Goal: Complete application form: Complete application form

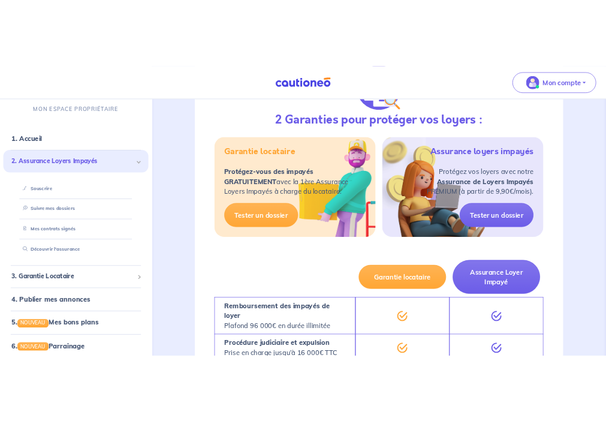
scroll to position [1102, 0]
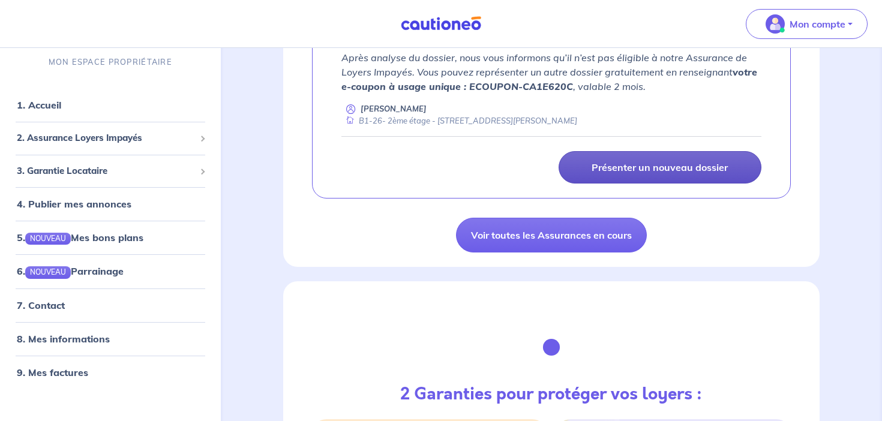
scroll to position [980, 0]
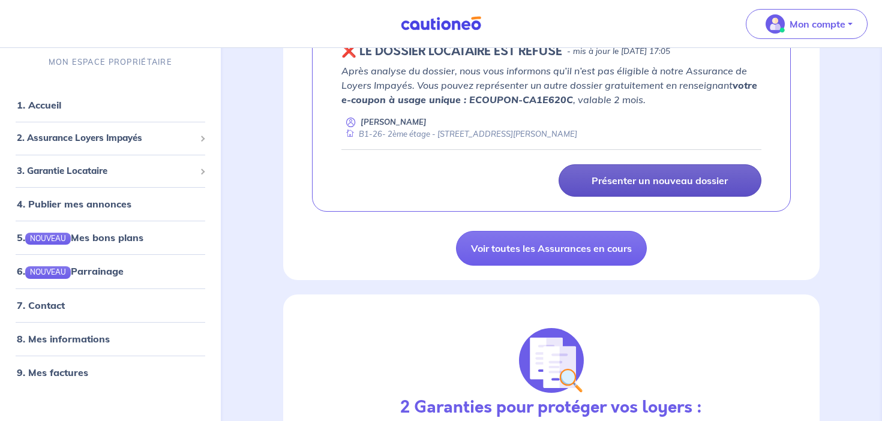
click at [641, 187] on link "Présenter un nouveau dossier" at bounding box center [659, 180] width 203 height 32
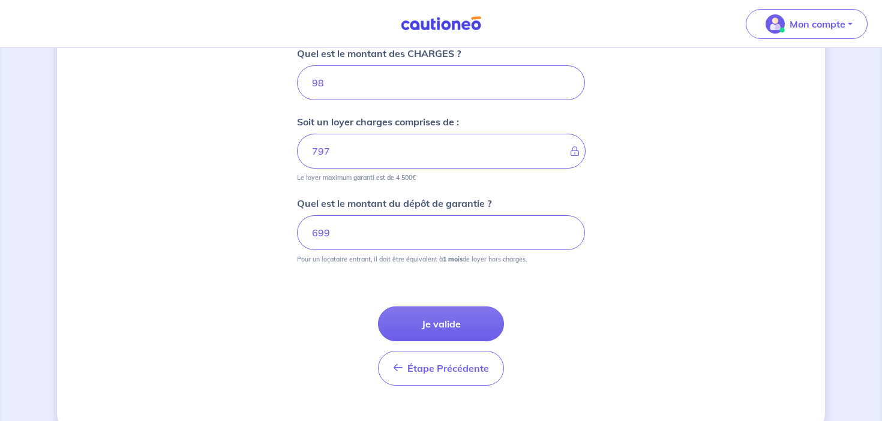
scroll to position [585, 0]
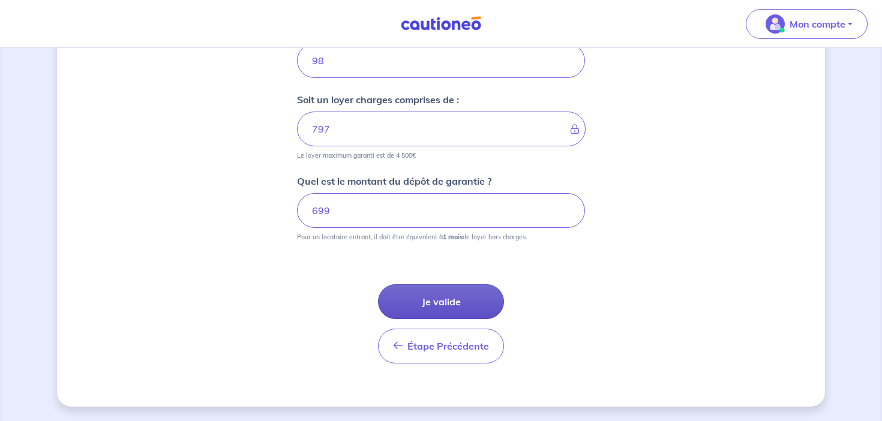
click at [441, 312] on button "Je valide" at bounding box center [441, 301] width 126 height 35
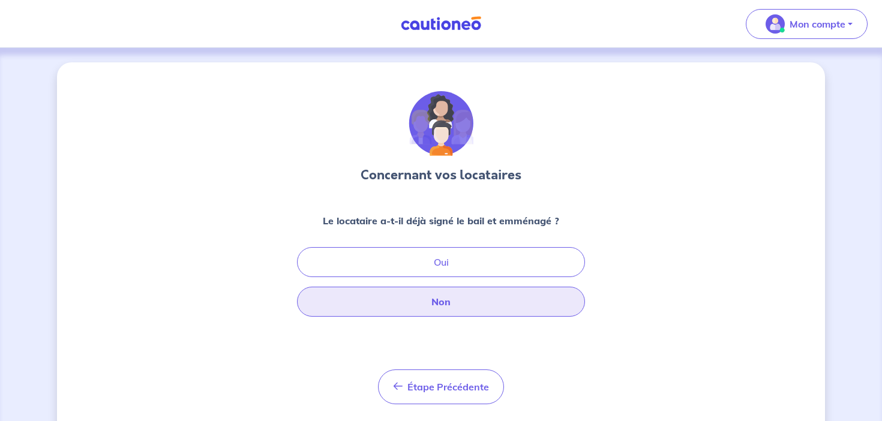
click at [464, 300] on button "Non" at bounding box center [441, 302] width 288 height 30
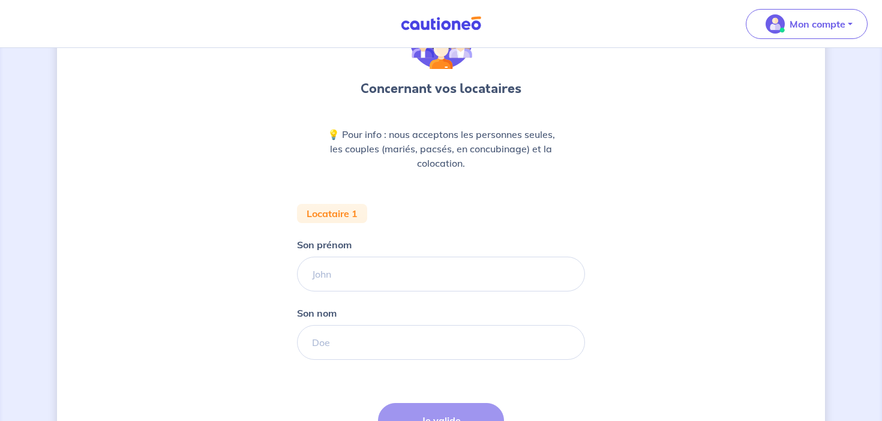
scroll to position [127, 0]
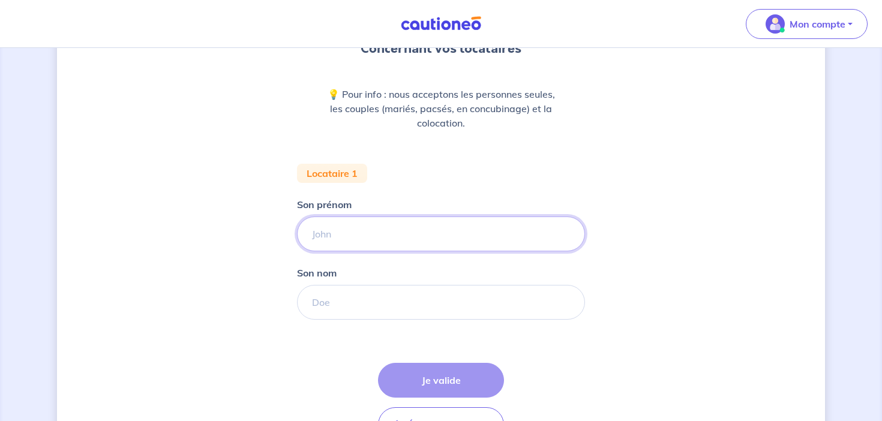
click at [424, 239] on input "Son prénom" at bounding box center [441, 234] width 288 height 35
type input "[PERSON_NAME]"
click at [389, 307] on input "Son nom" at bounding box center [441, 302] width 288 height 35
type input "Koudjil"
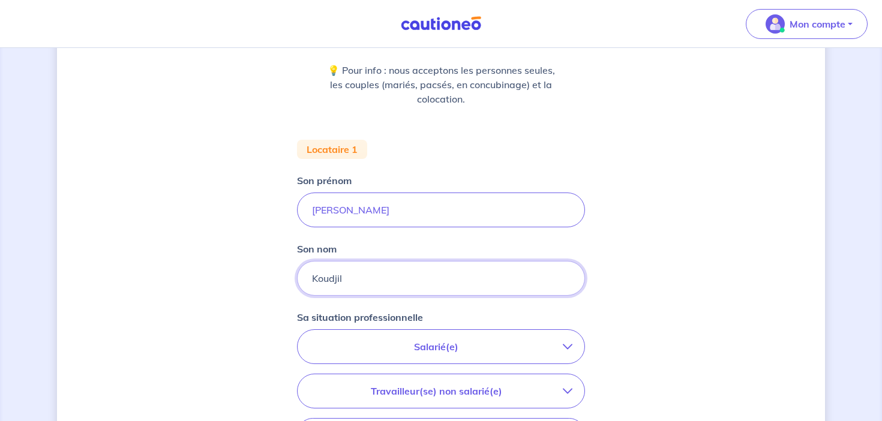
scroll to position [159, 0]
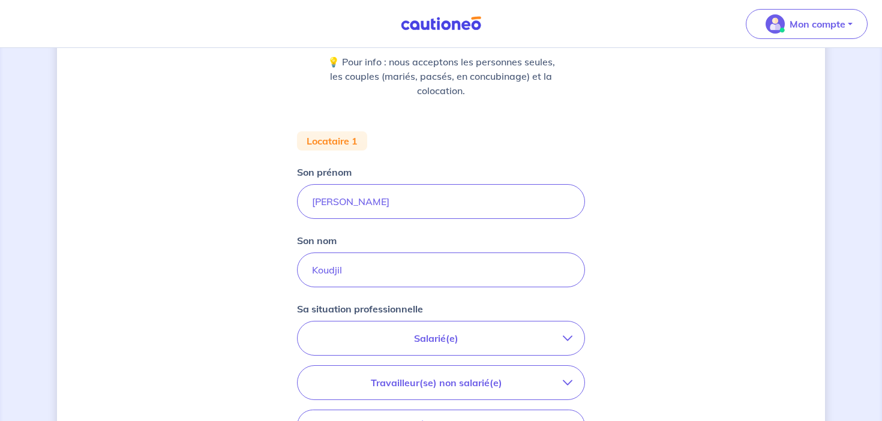
click at [456, 338] on p "Salarié(e)" at bounding box center [436, 338] width 253 height 14
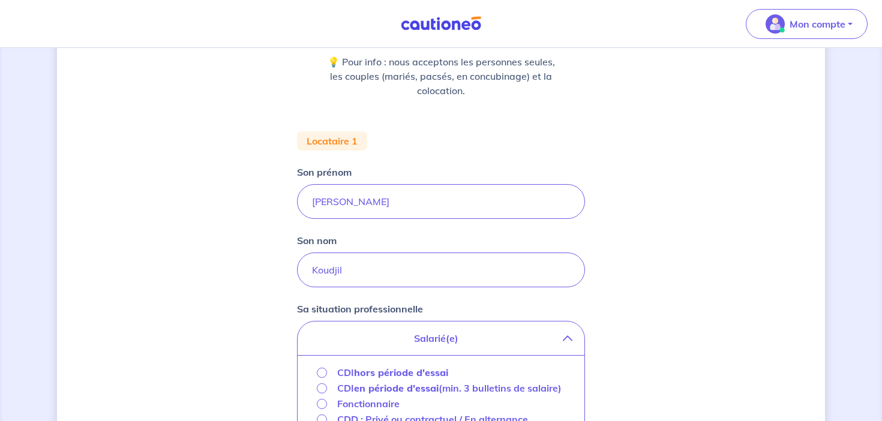
scroll to position [206, 0]
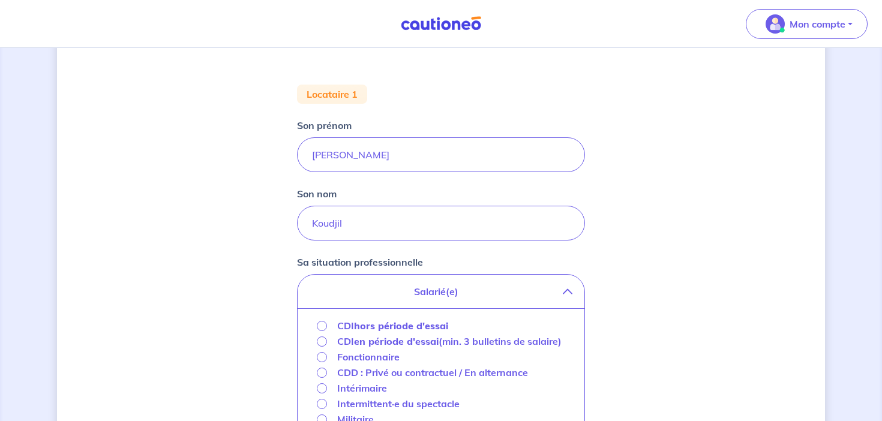
click at [414, 326] on strong "hors période d'essai" at bounding box center [401, 326] width 94 height 12
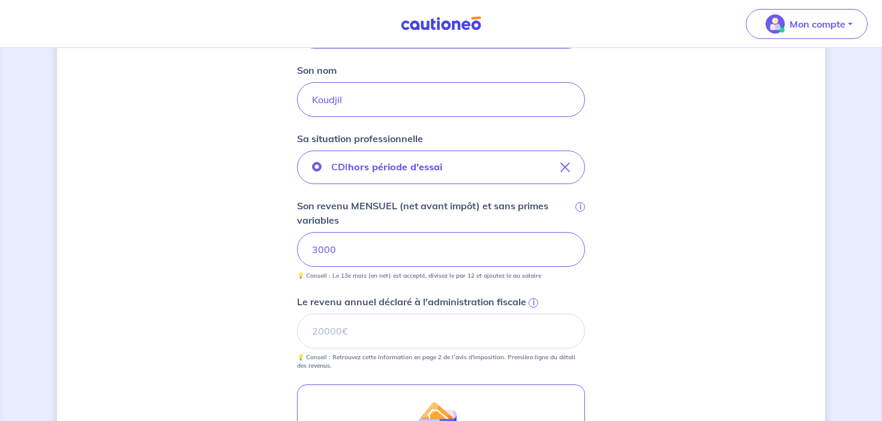
scroll to position [332, 0]
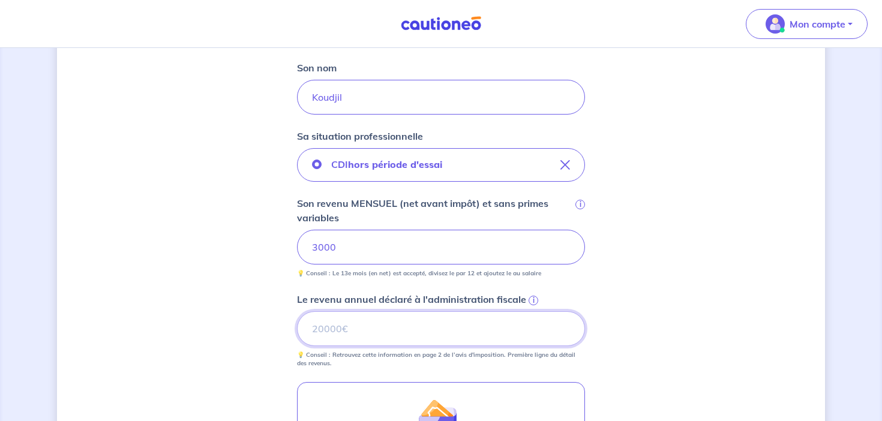
click at [430, 325] on input "Le revenu annuel déclaré à l'administration fiscale i" at bounding box center [441, 328] width 288 height 35
type input "0"
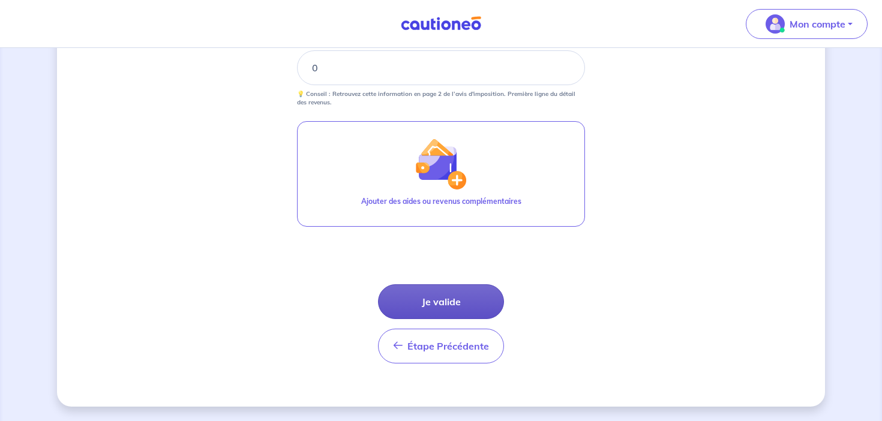
click at [461, 308] on button "Je valide" at bounding box center [441, 301] width 126 height 35
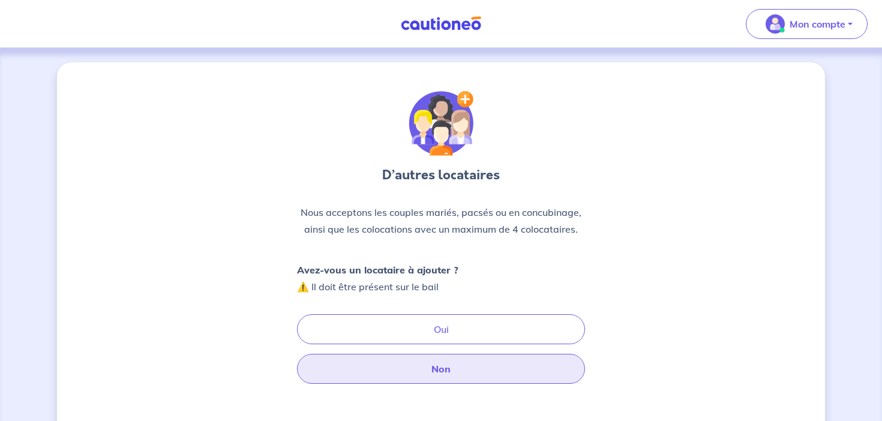
click at [449, 363] on button "Non" at bounding box center [441, 369] width 288 height 30
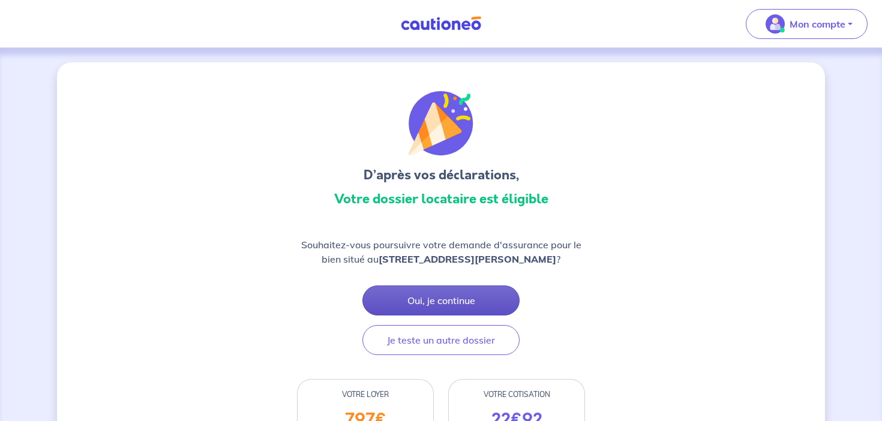
click at [461, 300] on button "Oui, je continue" at bounding box center [440, 301] width 157 height 30
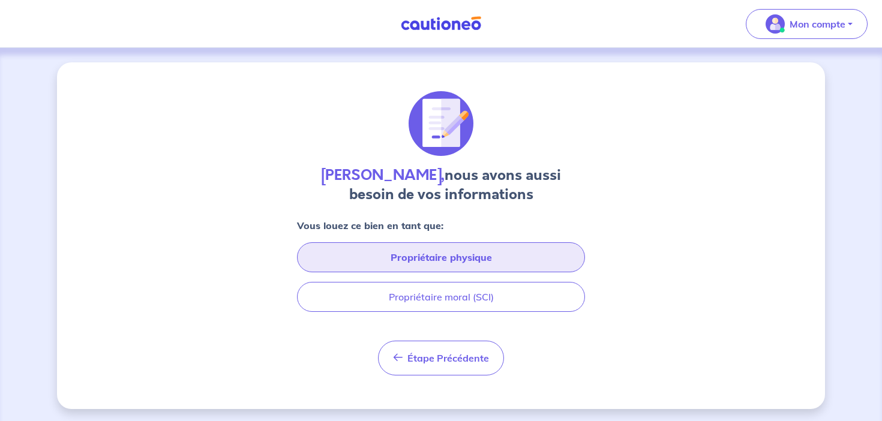
click at [462, 256] on button "Propriétaire physique" at bounding box center [441, 257] width 288 height 30
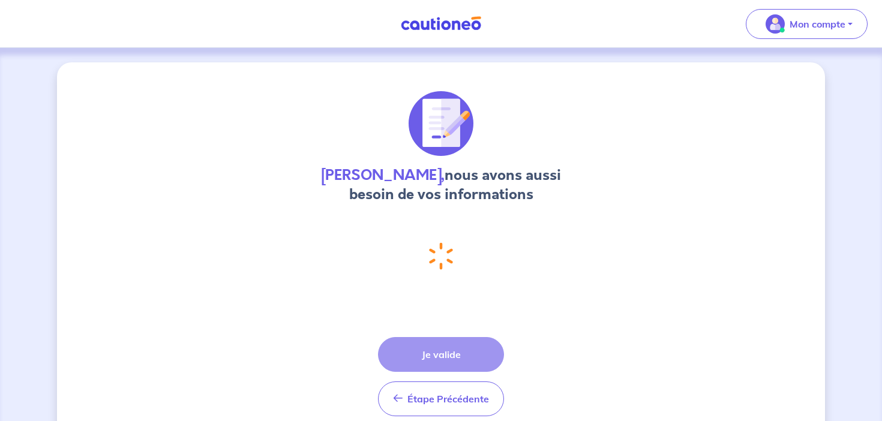
select select "FR"
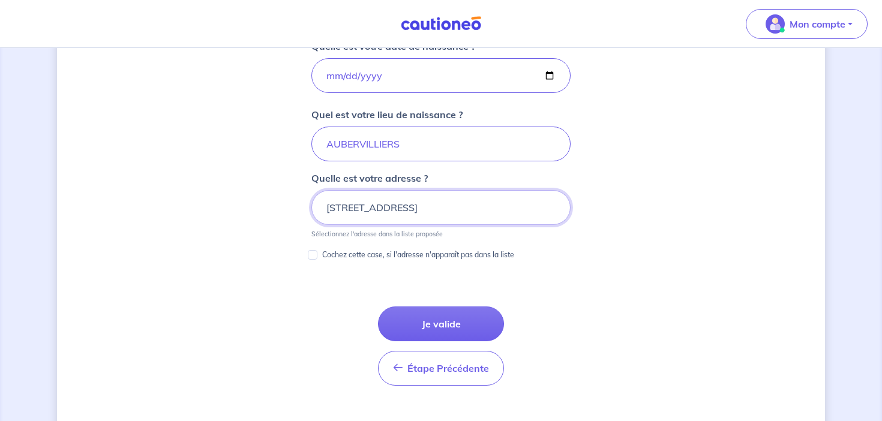
scroll to position [583, 0]
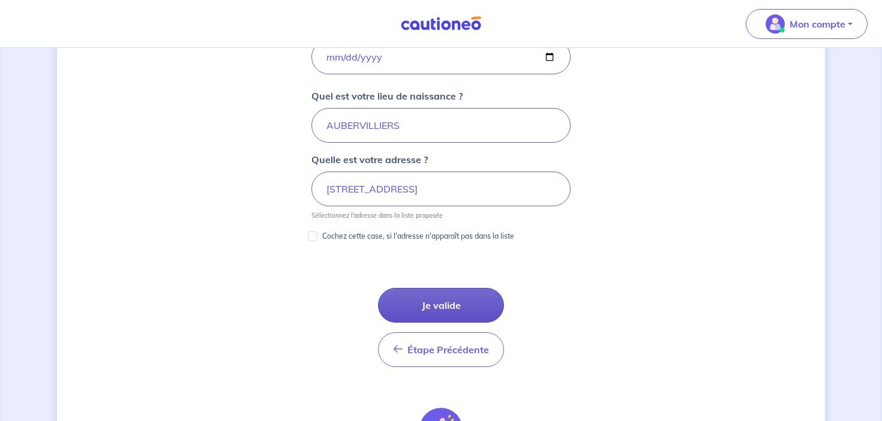
click at [456, 299] on button "Je valide" at bounding box center [441, 305] width 126 height 35
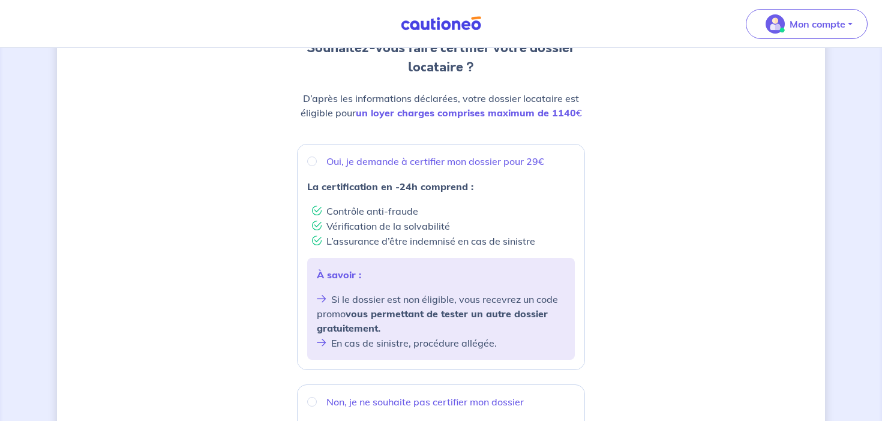
scroll to position [144, 0]
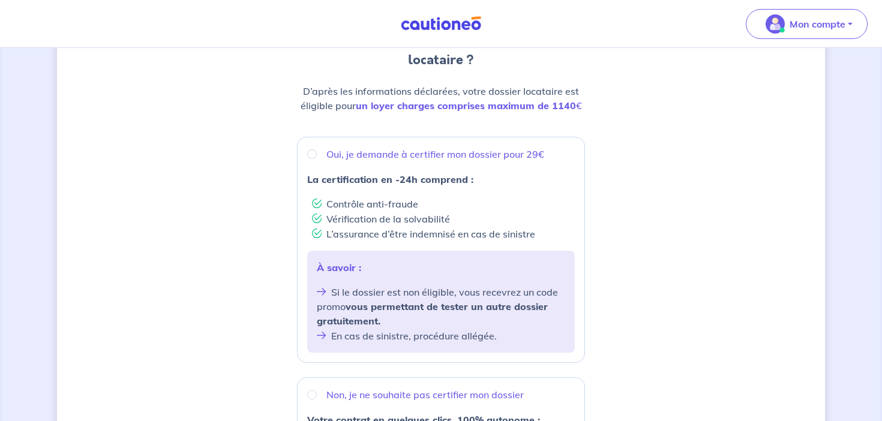
click at [461, 155] on p "Oui, je demande à certifier mon dossier pour 29€" at bounding box center [435, 154] width 218 height 14
click at [317, 155] on input "Oui, je demande à certifier mon dossier pour 29€" at bounding box center [312, 154] width 10 height 10
radio input "true"
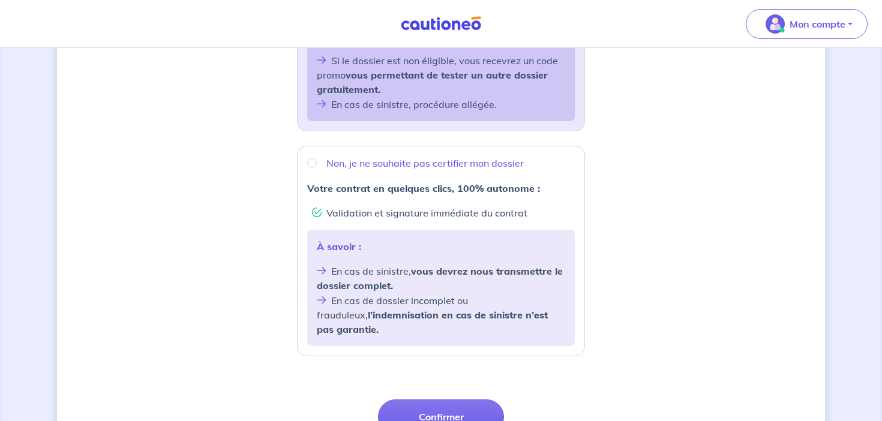
scroll to position [380, 0]
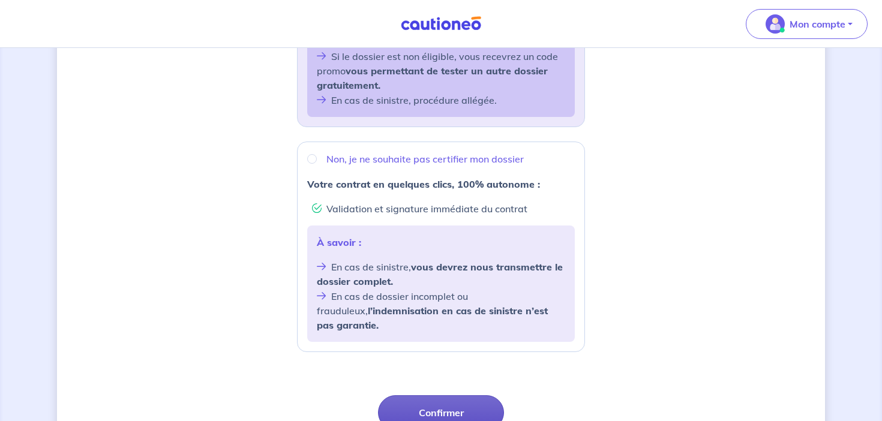
click at [460, 395] on button "Confirmer" at bounding box center [441, 412] width 126 height 35
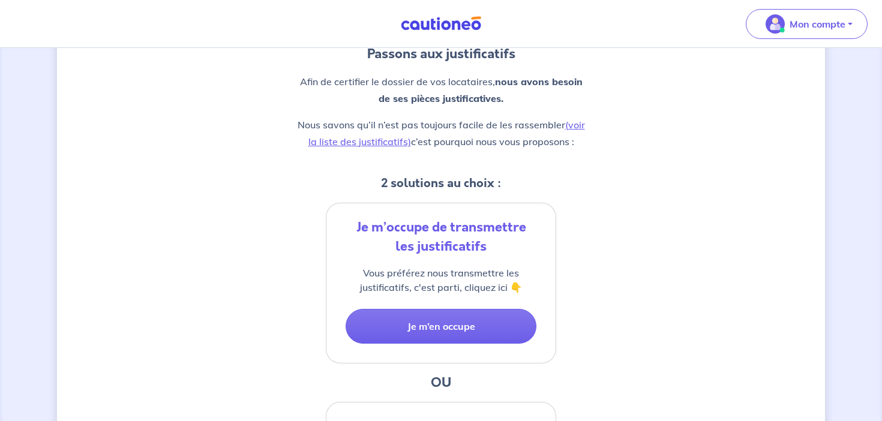
scroll to position [139, 0]
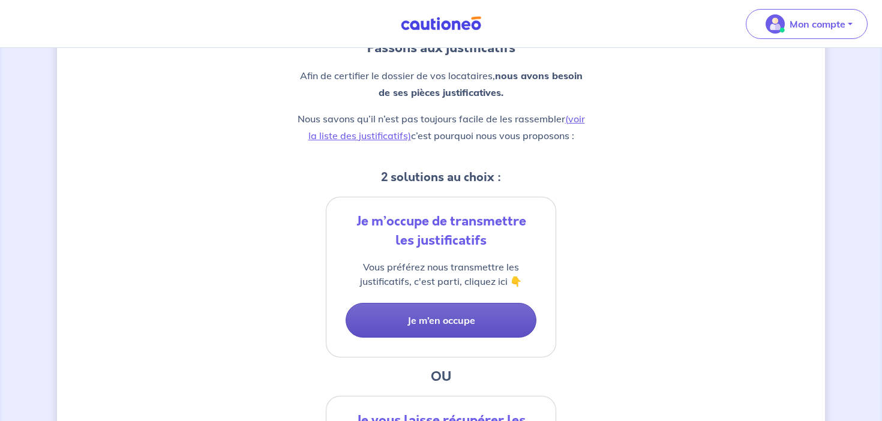
click at [480, 323] on button "Je m’en occupe" at bounding box center [441, 320] width 191 height 35
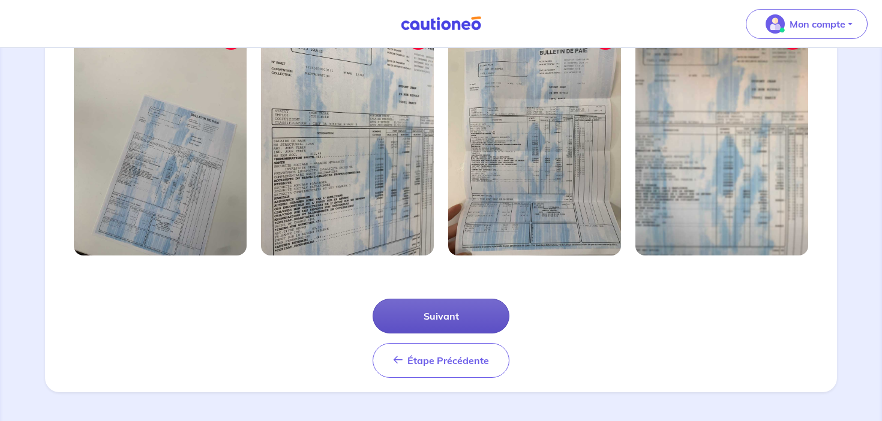
click at [485, 317] on button "Suivant" at bounding box center [441, 316] width 137 height 35
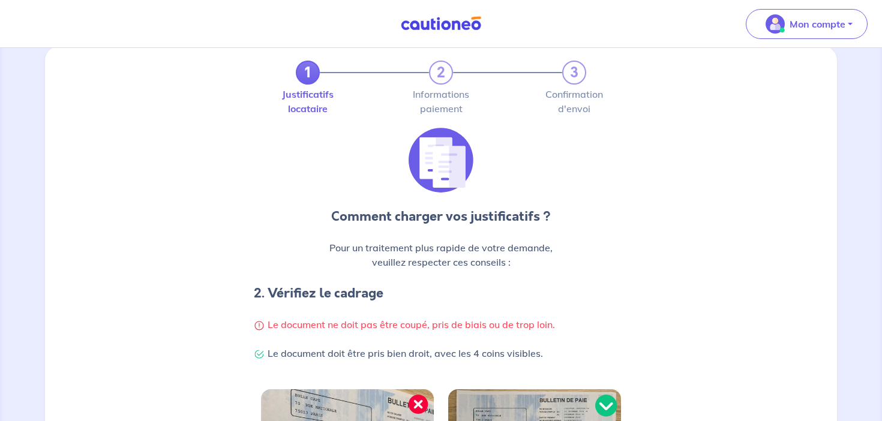
scroll to position [380, 0]
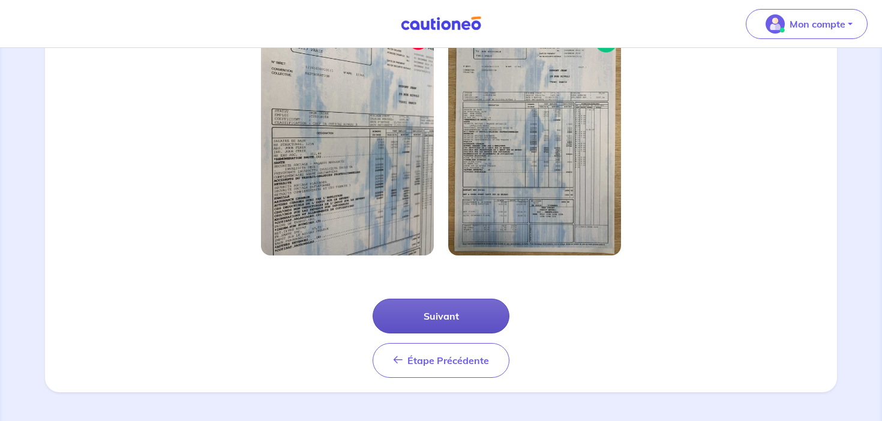
click at [482, 310] on button "Suivant" at bounding box center [441, 316] width 137 height 35
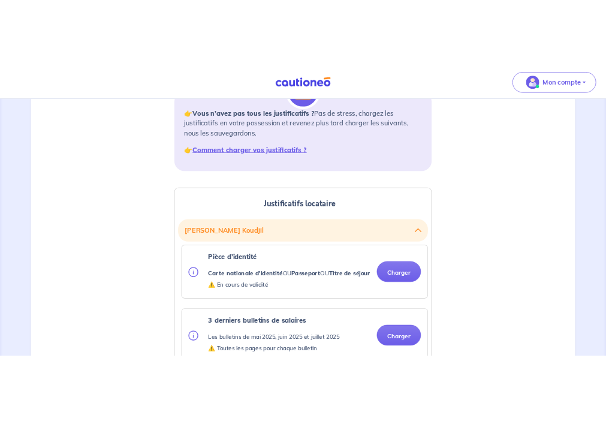
scroll to position [209, 0]
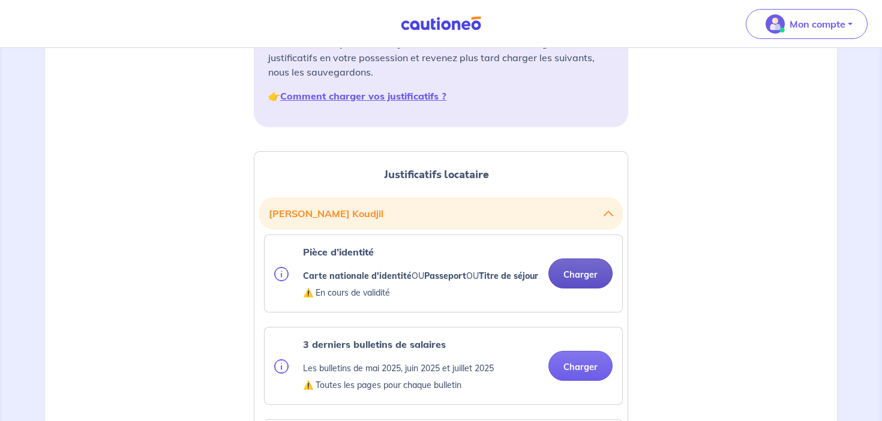
click at [570, 286] on button "Charger" at bounding box center [580, 274] width 64 height 30
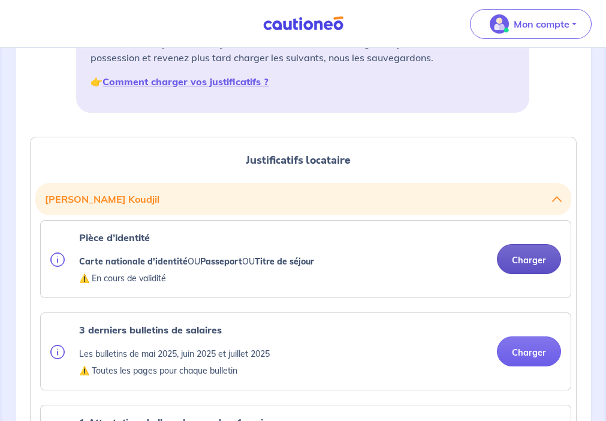
click at [509, 262] on button "Charger" at bounding box center [529, 259] width 64 height 30
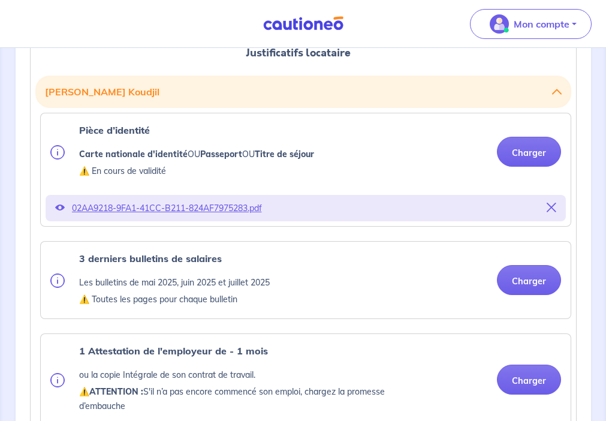
scroll to position [318, 0]
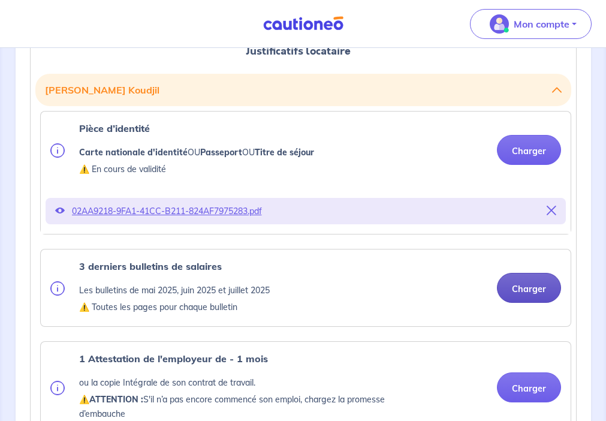
click at [525, 289] on button "Charger" at bounding box center [529, 288] width 64 height 30
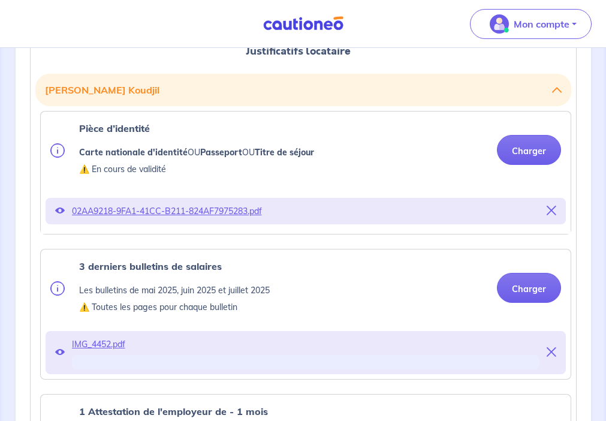
scroll to position [358, 0]
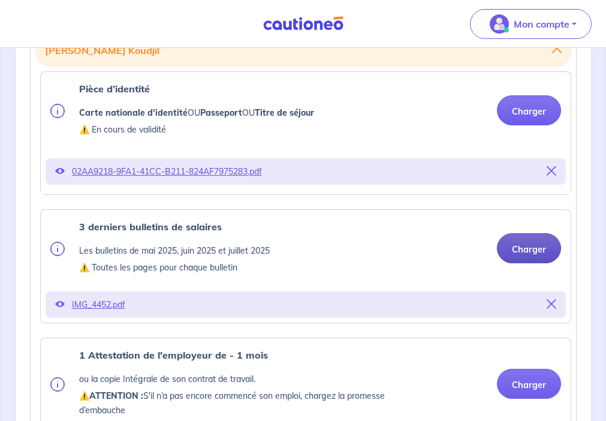
click at [535, 253] on button "Charger" at bounding box center [529, 248] width 64 height 30
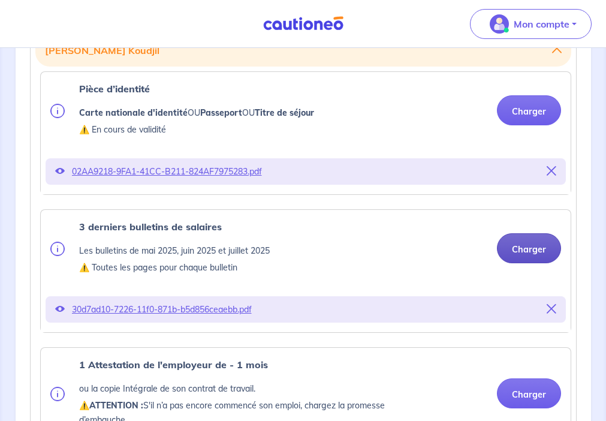
click at [540, 254] on button "Charger" at bounding box center [529, 248] width 64 height 30
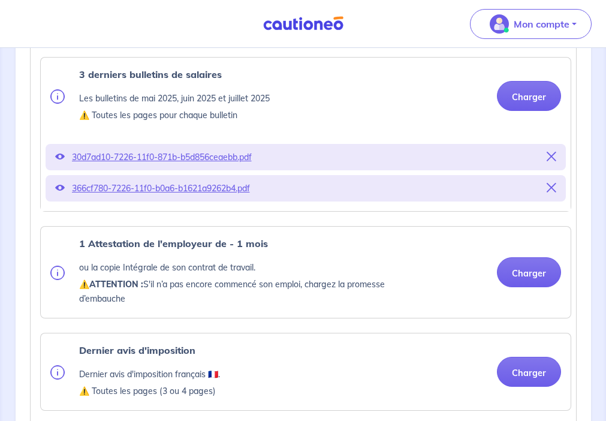
scroll to position [512, 0]
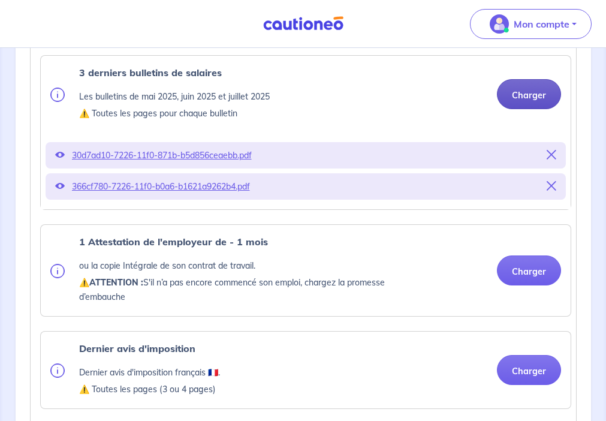
click at [522, 100] on button "Charger" at bounding box center [529, 94] width 64 height 30
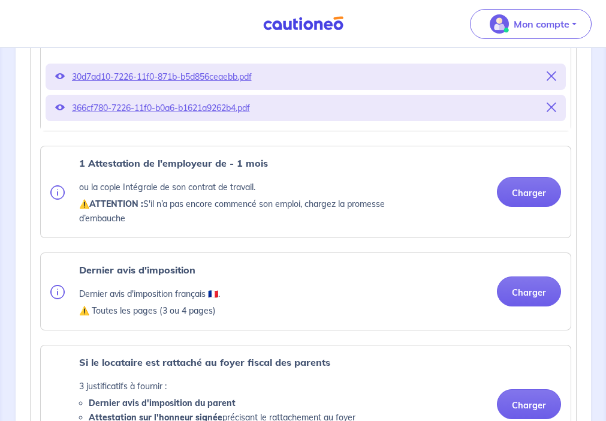
scroll to position [591, 0]
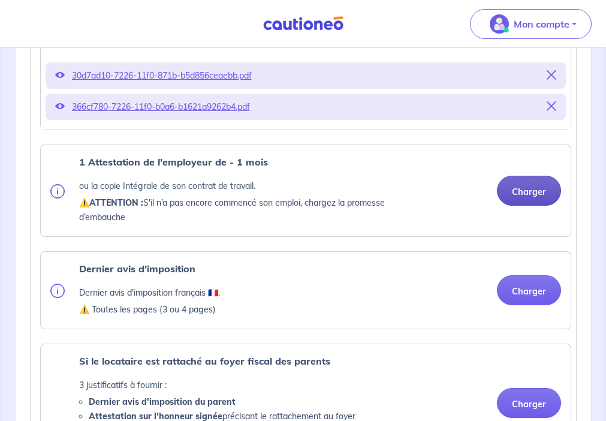
click at [525, 193] on button "Charger" at bounding box center [529, 191] width 64 height 30
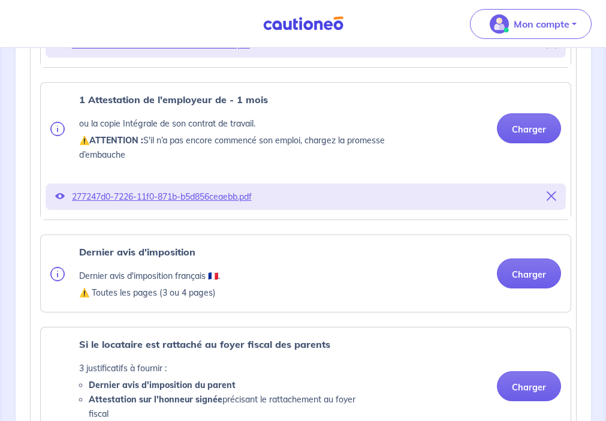
scroll to position [656, 0]
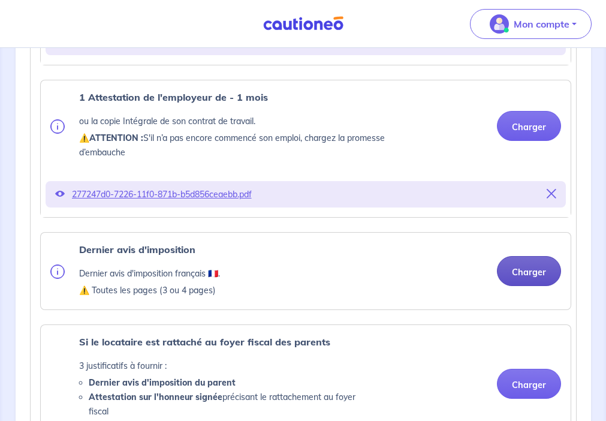
click at [520, 268] on button "Charger" at bounding box center [529, 271] width 64 height 30
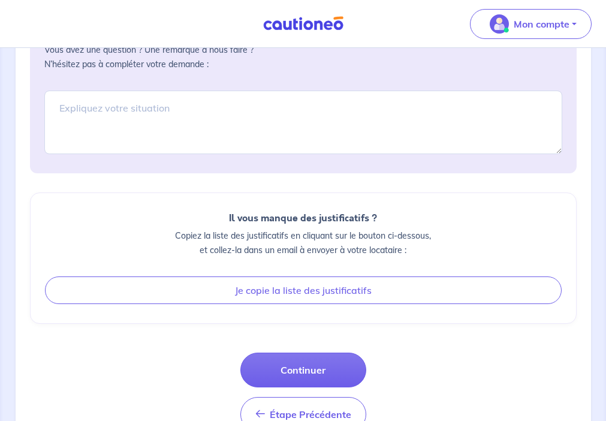
scroll to position [1450, 0]
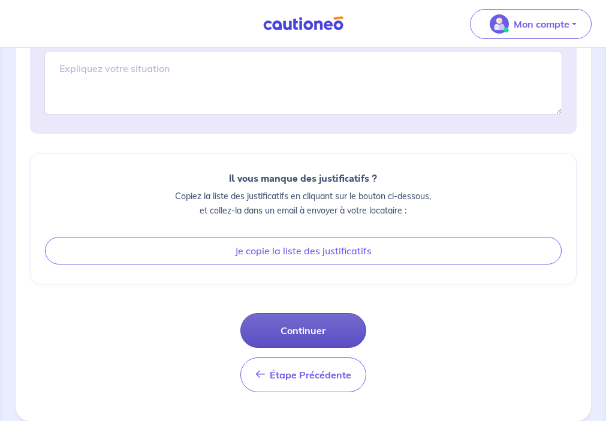
click at [311, 338] on button "Continuer" at bounding box center [304, 330] width 126 height 35
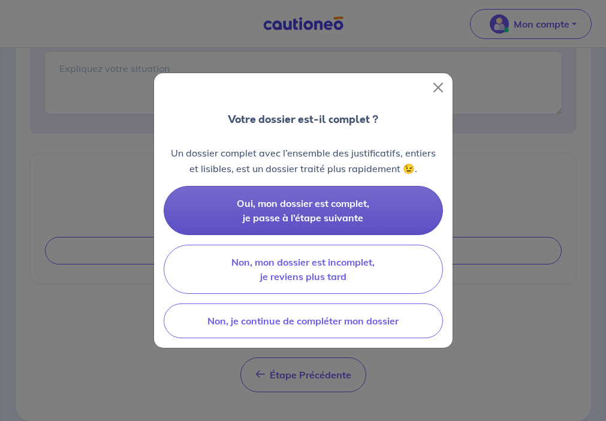
click at [355, 217] on span "Oui, mon dossier est complet, je passe à l’étape suivante" at bounding box center [303, 210] width 133 height 26
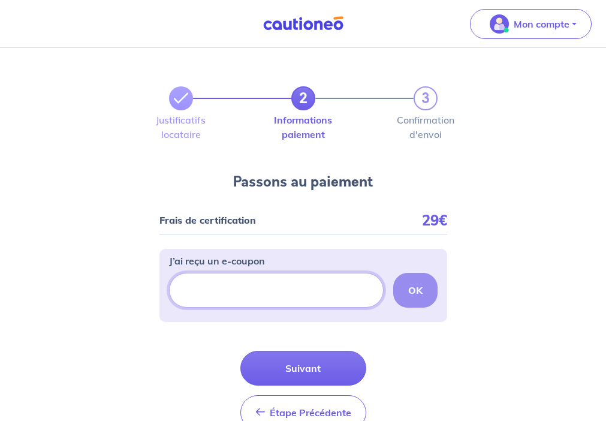
click at [250, 285] on input "J’ai reçu un e-coupon" at bounding box center [276, 290] width 215 height 35
paste input "ECOUPON-CA1E620C."
type input "ECOUPON-CA1E620C."
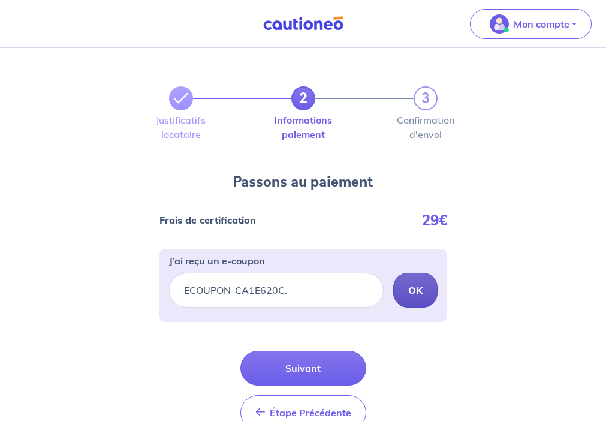
click at [416, 298] on button "OK" at bounding box center [416, 290] width 44 height 35
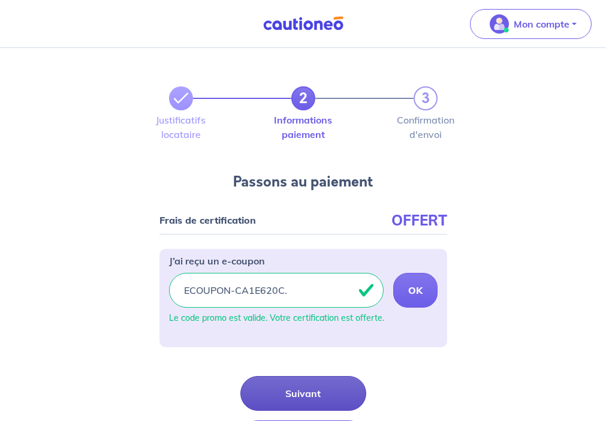
click at [310, 392] on button "Suivant" at bounding box center [304, 393] width 126 height 35
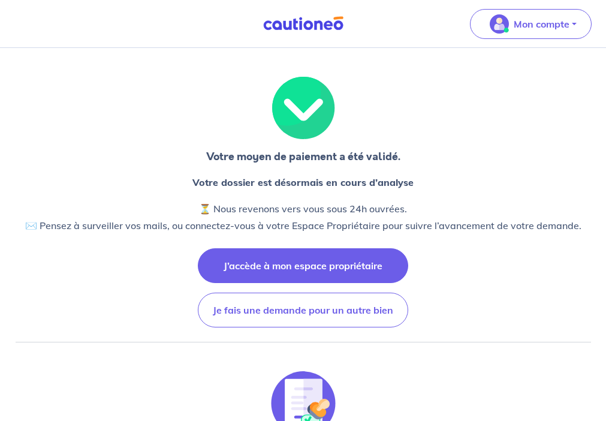
click at [326, 262] on button "J’accède à mon espace propriétaire" at bounding box center [303, 265] width 211 height 35
